Goal: Task Accomplishment & Management: Use online tool/utility

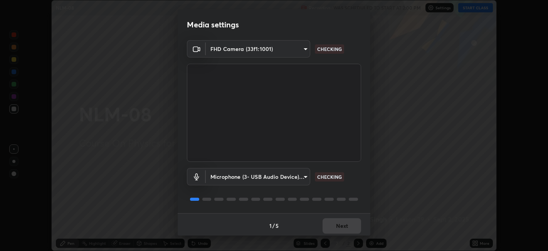
scroll to position [2, 0]
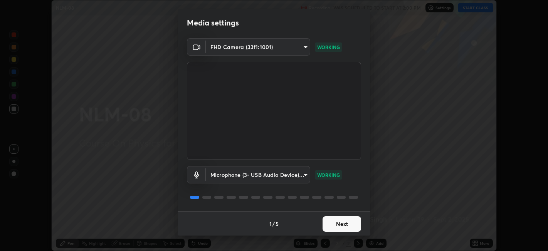
click at [350, 225] on button "Next" at bounding box center [342, 223] width 39 height 15
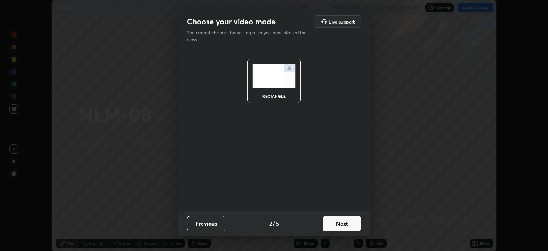
click at [353, 224] on button "Next" at bounding box center [342, 223] width 39 height 15
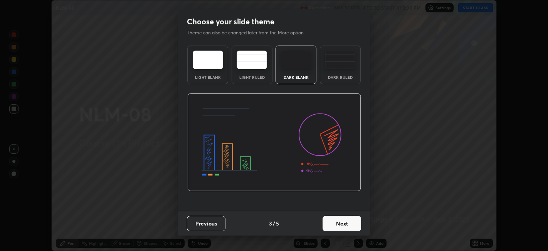
click at [354, 224] on button "Next" at bounding box center [342, 223] width 39 height 15
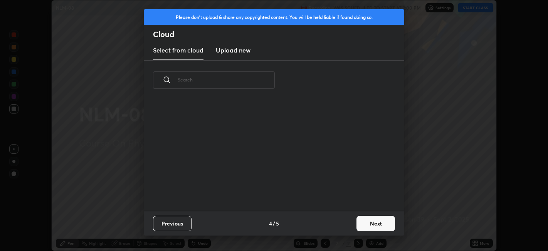
click at [357, 224] on button "Next" at bounding box center [376, 223] width 39 height 15
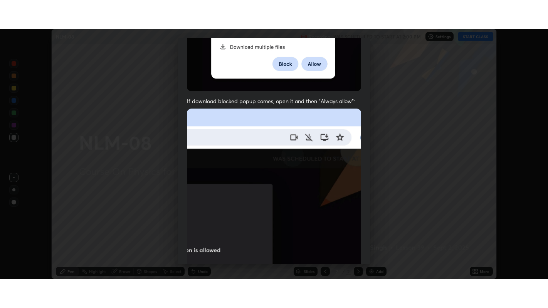
scroll to position [159, 0]
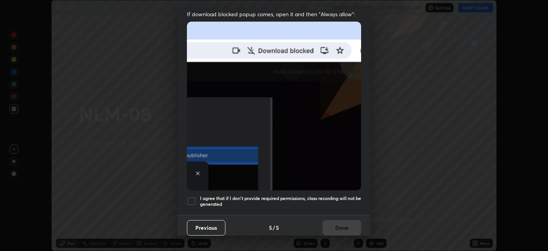
click at [296, 197] on h5 "I agree that if I don't provide required permissions, class recording will not …" at bounding box center [280, 201] width 161 height 12
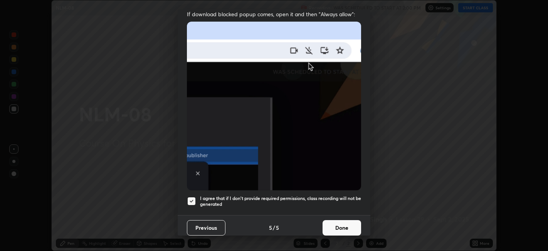
click at [340, 224] on button "Done" at bounding box center [342, 227] width 39 height 15
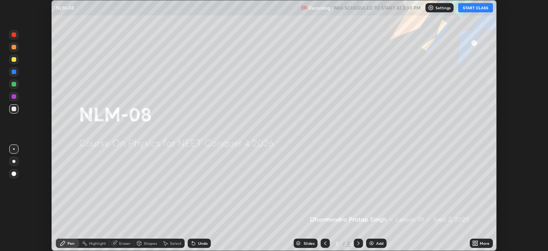
click at [480, 243] on div "More" at bounding box center [485, 243] width 10 height 4
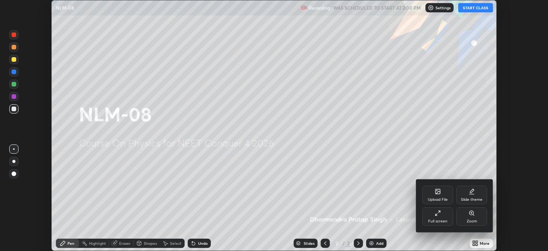
click at [428, 216] on div "Full screen" at bounding box center [438, 216] width 31 height 19
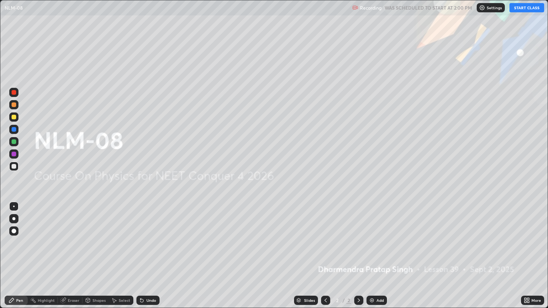
scroll to position [308, 548]
click at [530, 11] on button "START CLASS" at bounding box center [527, 7] width 35 height 9
click at [378, 250] on div "Add" at bounding box center [380, 301] width 7 height 4
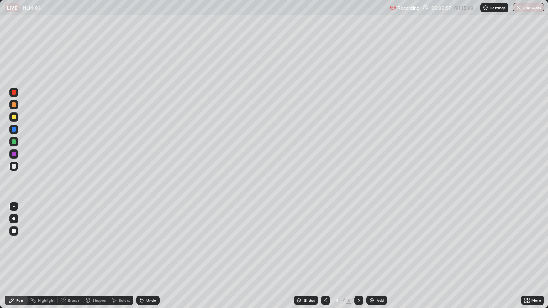
click at [20, 250] on div "Pen" at bounding box center [19, 301] width 7 height 4
click at [14, 233] on div at bounding box center [14, 231] width 5 height 5
click at [15, 117] on div at bounding box center [14, 117] width 5 height 5
click at [74, 250] on div "Eraser" at bounding box center [74, 301] width 12 height 4
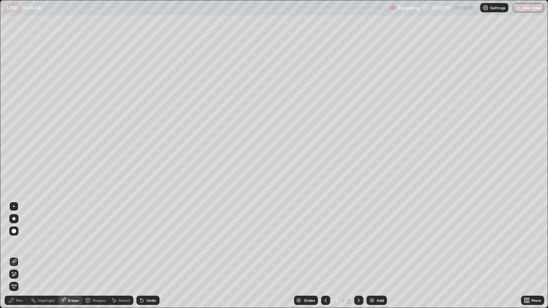
click at [21, 250] on div "Pen" at bounding box center [19, 301] width 7 height 4
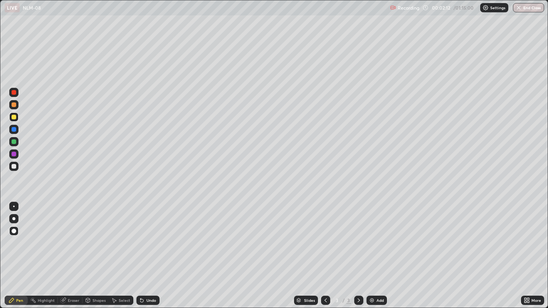
click at [16, 167] on div at bounding box center [14, 166] width 5 height 5
click at [375, 250] on div "Add" at bounding box center [377, 300] width 20 height 9
click at [16, 155] on div at bounding box center [14, 154] width 5 height 5
click at [71, 250] on div "Eraser" at bounding box center [74, 301] width 12 height 4
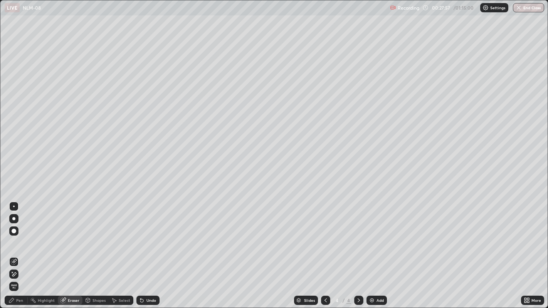
click at [19, 250] on div "Pen" at bounding box center [19, 301] width 7 height 4
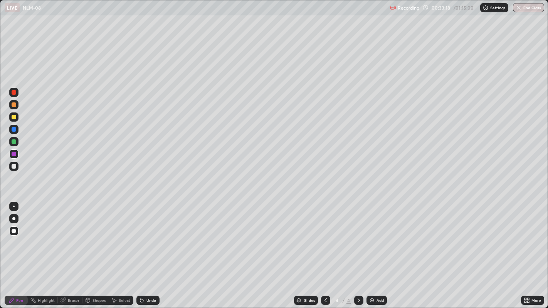
click at [377, 250] on div "Add" at bounding box center [380, 301] width 7 height 4
click at [16, 167] on div at bounding box center [14, 166] width 5 height 5
click at [377, 250] on div "Add" at bounding box center [380, 301] width 7 height 4
click at [378, 250] on div "Add" at bounding box center [380, 301] width 7 height 4
click at [377, 250] on div "Add" at bounding box center [380, 301] width 7 height 4
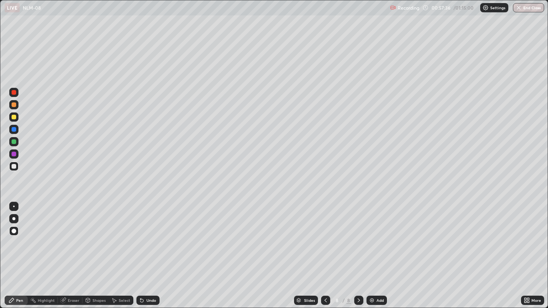
click at [71, 250] on div "Eraser" at bounding box center [74, 301] width 12 height 4
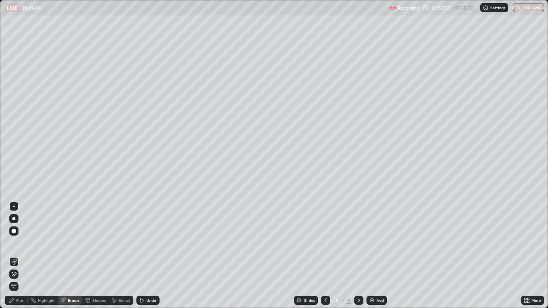
click at [16, 250] on div "Pen" at bounding box center [19, 301] width 7 height 4
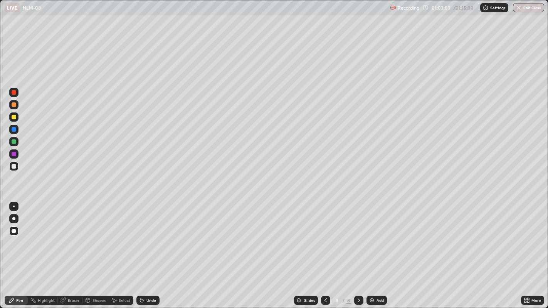
click at [377, 250] on div "Add" at bounding box center [380, 301] width 7 height 4
click at [533, 8] on button "End Class" at bounding box center [529, 7] width 30 height 9
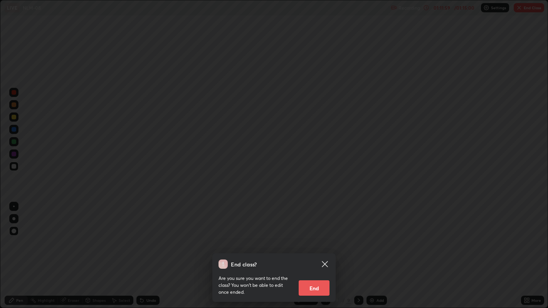
click at [322, 250] on button "End" at bounding box center [314, 288] width 31 height 15
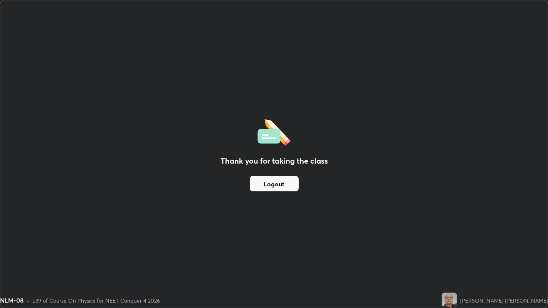
click at [287, 185] on button "Logout" at bounding box center [274, 183] width 49 height 15
